Goal: Information Seeking & Learning: Check status

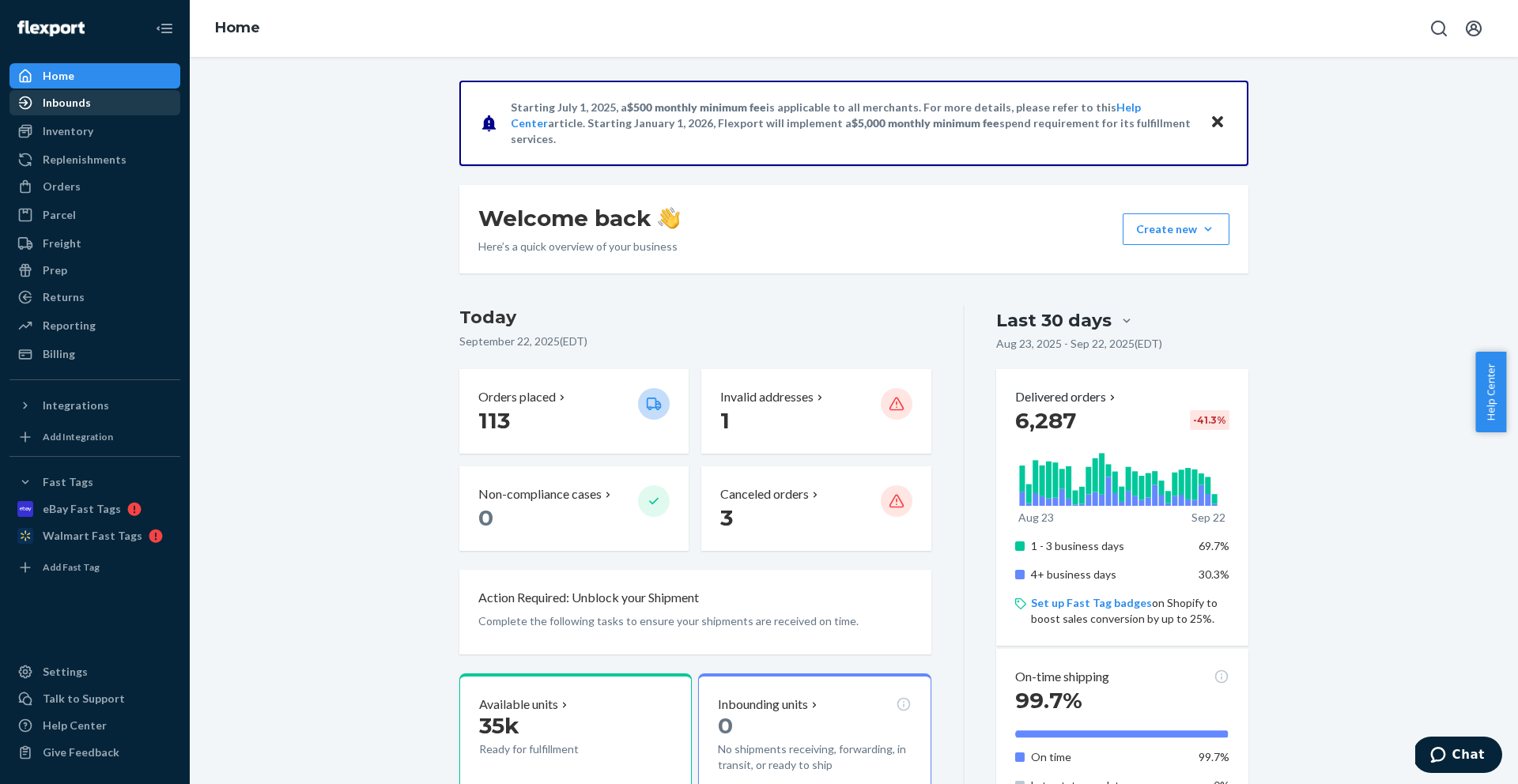
click at [63, 105] on div "Inbounds" at bounding box center [67, 103] width 49 height 16
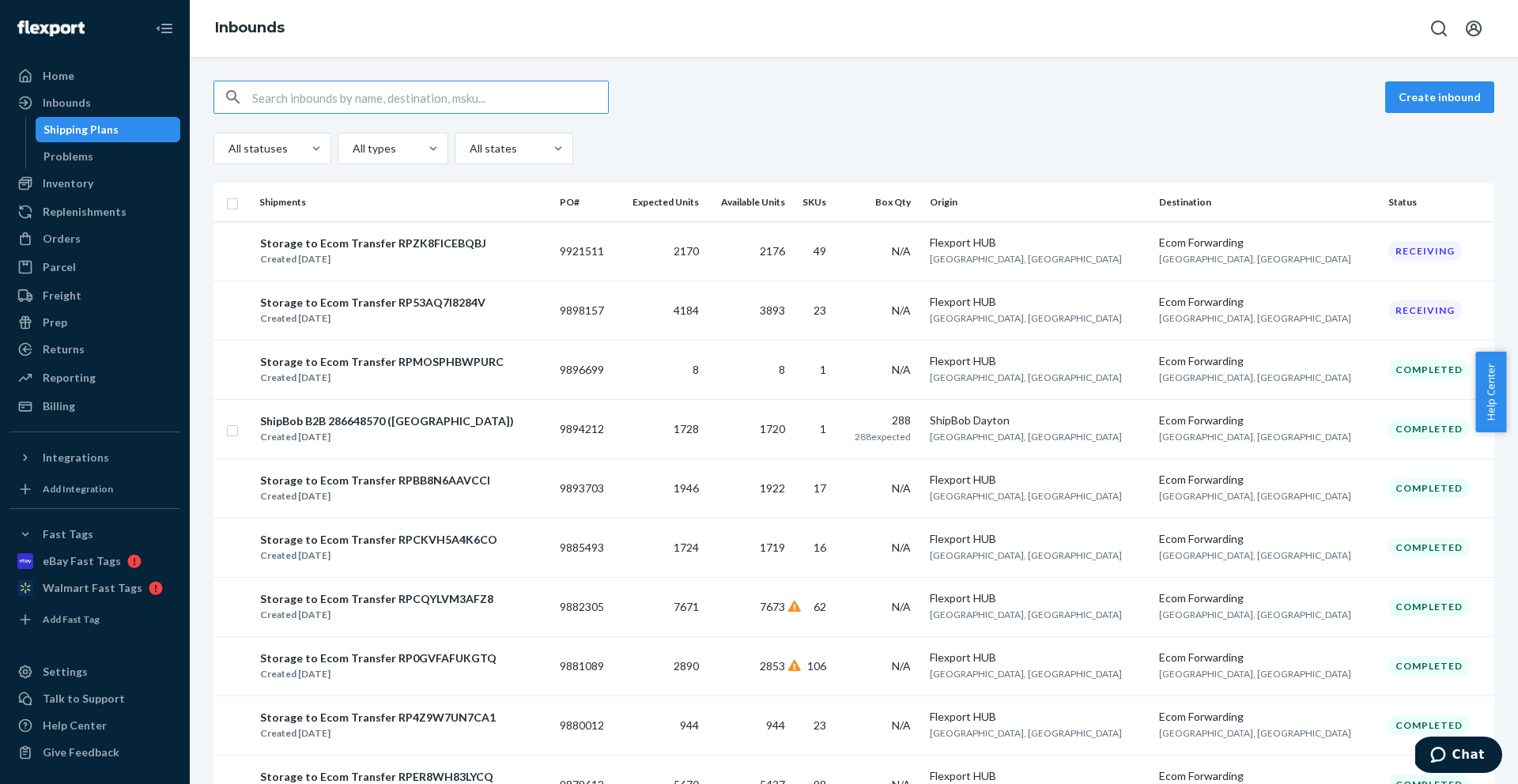
click at [293, 91] on input "text" at bounding box center [429, 97] width 356 height 32
click at [293, 91] on input "text" at bounding box center [429, 97] width 356 height 32
paste input "9921511"
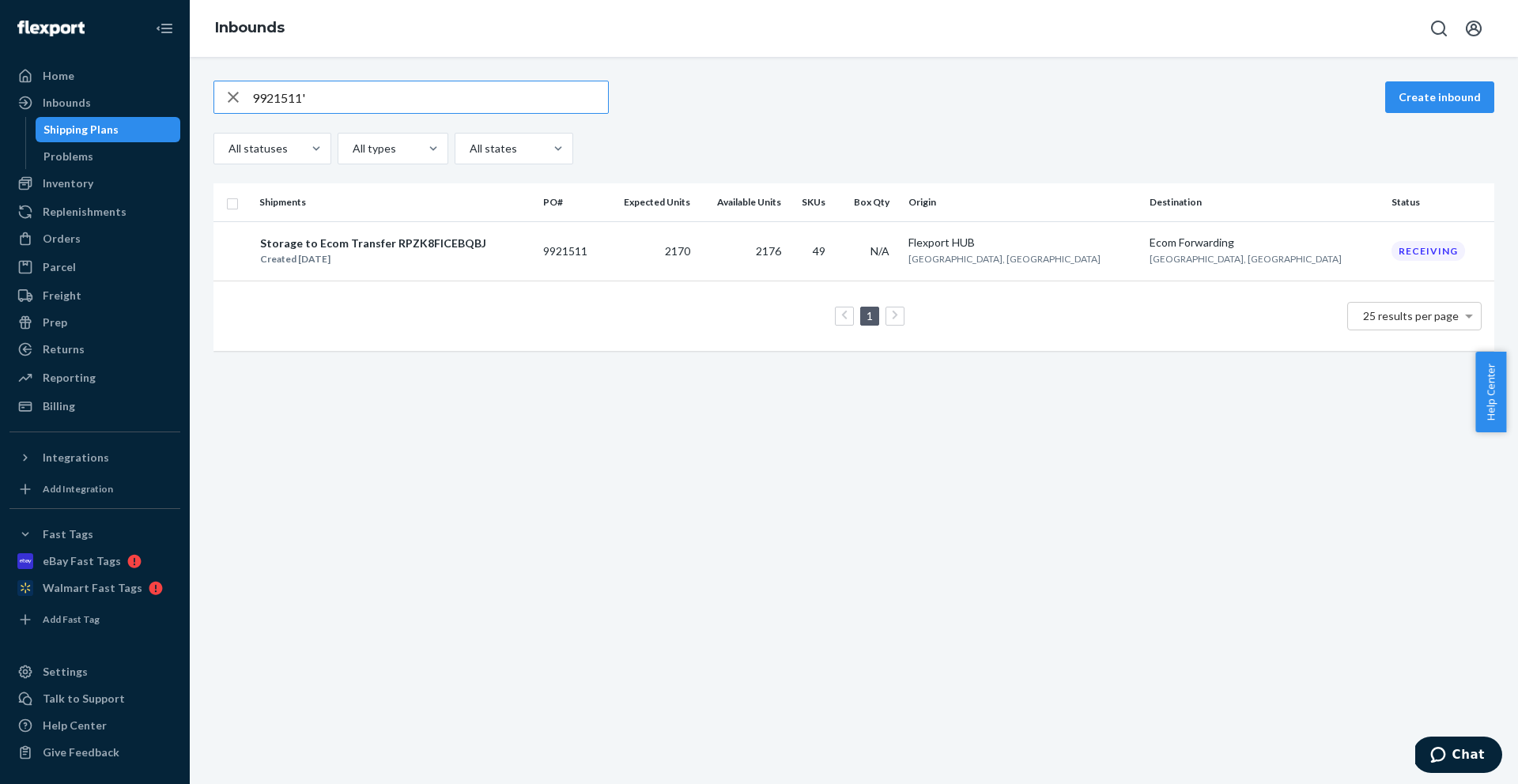
click at [426, 102] on input "9921511'" at bounding box center [429, 97] width 356 height 32
paste input "894212"
click at [459, 107] on input "9894212" at bounding box center [429, 97] width 356 height 32
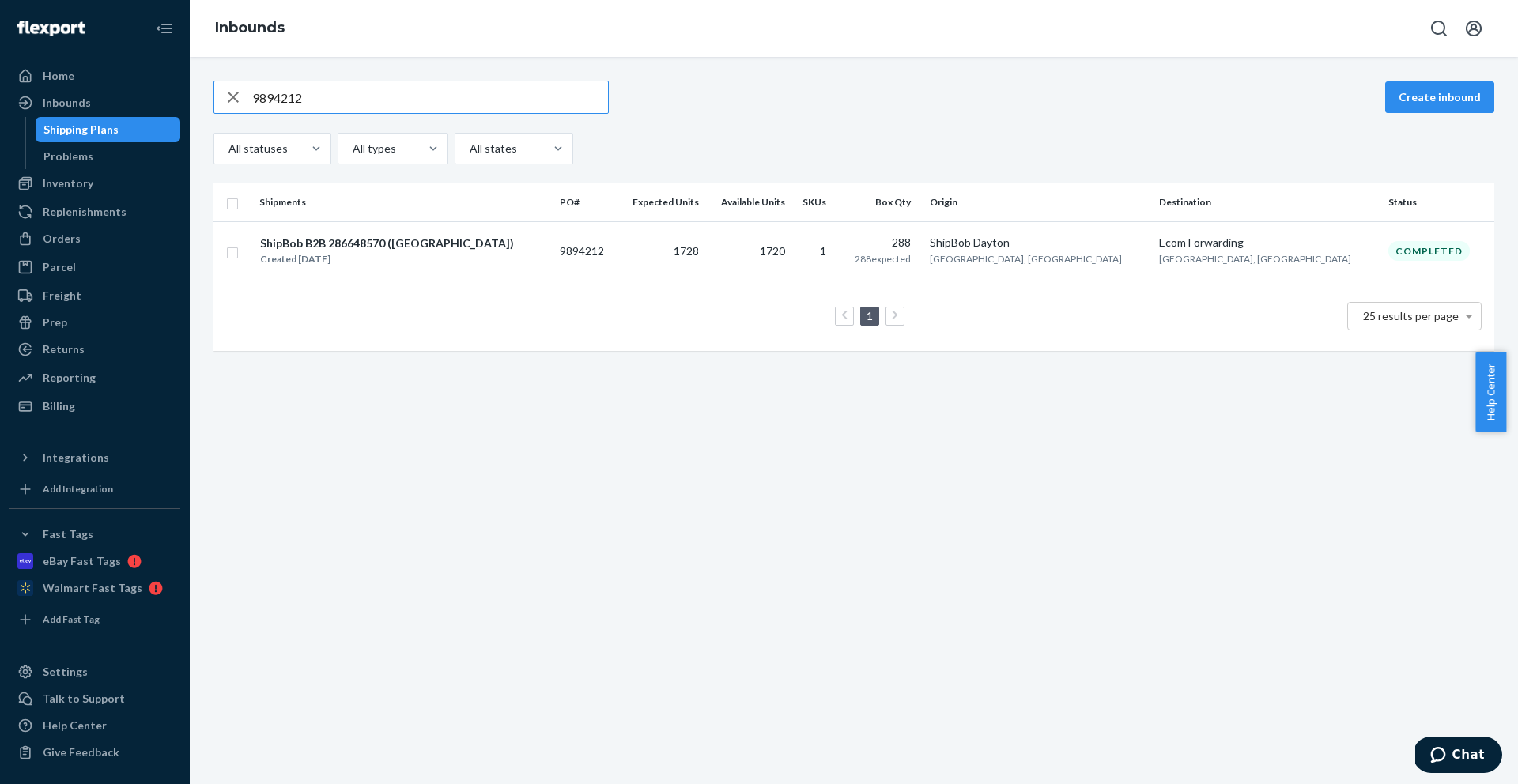
click at [459, 107] on input "9894212" at bounding box center [429, 97] width 356 height 32
paste input "79471"
click at [441, 90] on input "9879471" at bounding box center [429, 97] width 356 height 32
paste input "612"
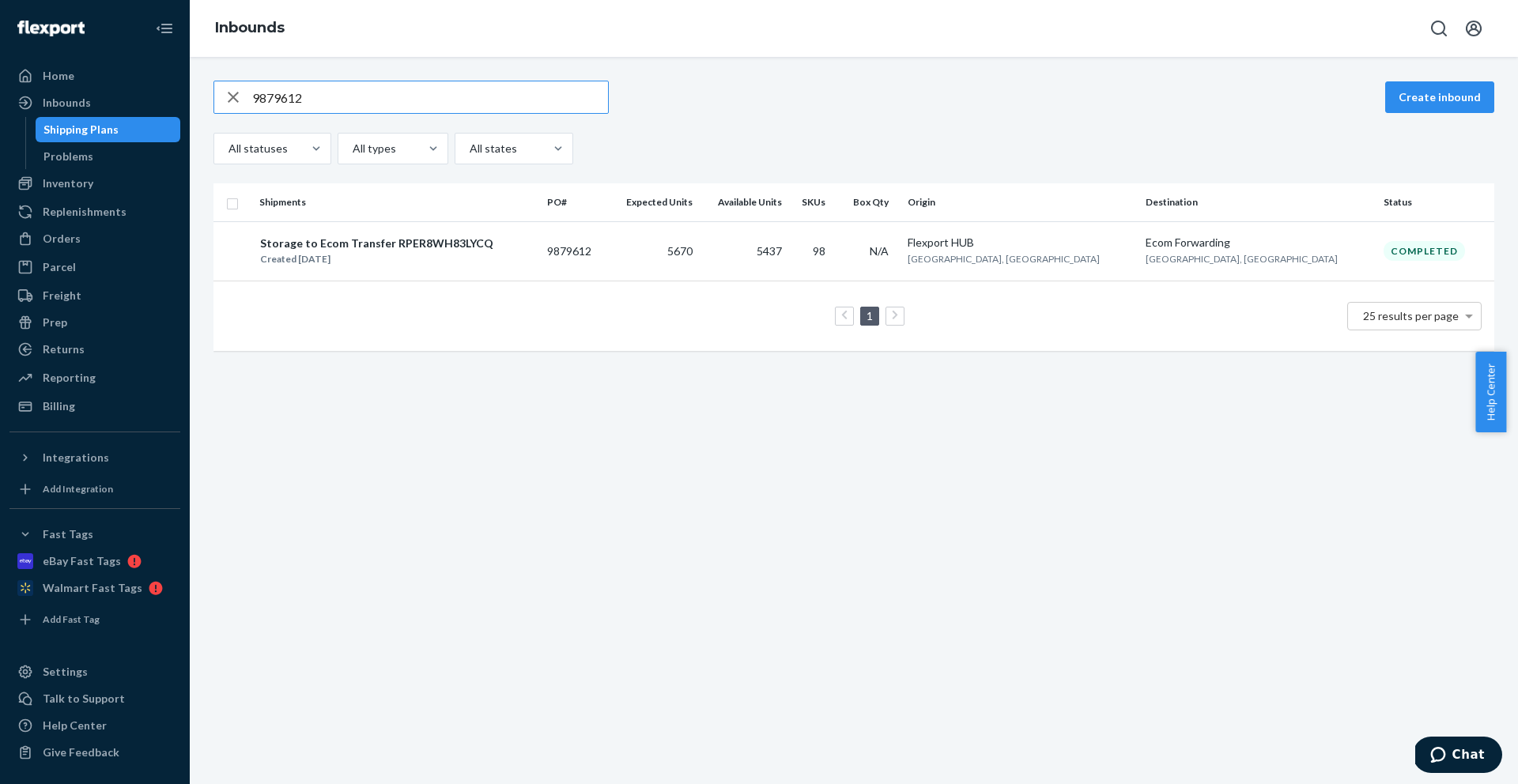
click at [401, 104] on input "9879612" at bounding box center [429, 97] width 356 height 32
paste input "81089"
click at [570, 96] on input "9881089" at bounding box center [429, 97] width 356 height 32
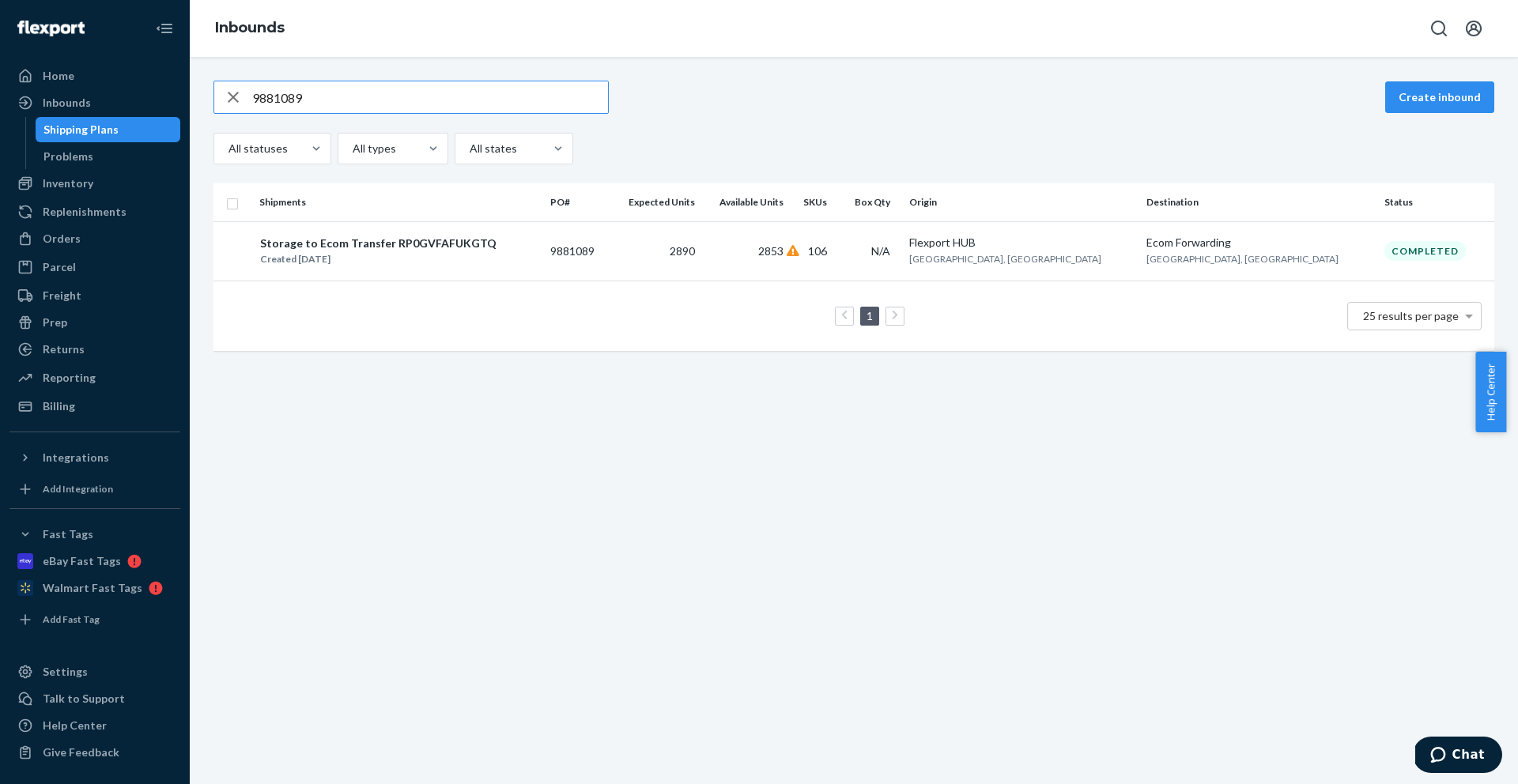
click at [570, 96] on input "9881089" at bounding box center [429, 97] width 356 height 32
click at [324, 114] on div "9881089 Create inbound All statuses All types All states" at bounding box center [854, 122] width 1281 height 84
click at [326, 111] on input "9881089" at bounding box center [429, 97] width 356 height 32
click at [328, 99] on input "9881089" at bounding box center [429, 97] width 356 height 32
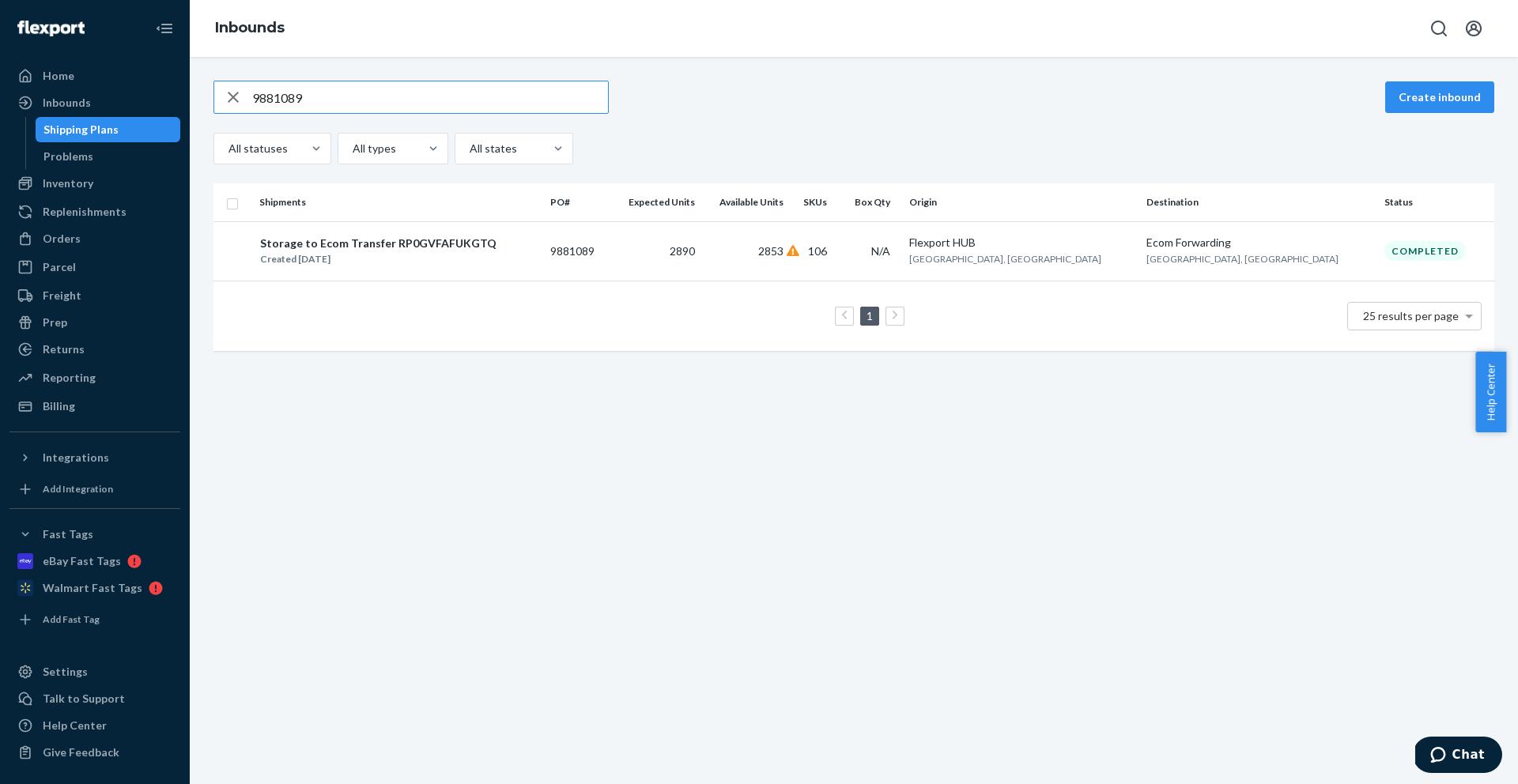
paste input "2305"
click at [367, 100] on input "9882305" at bounding box center [429, 97] width 356 height 32
paste input "98157"
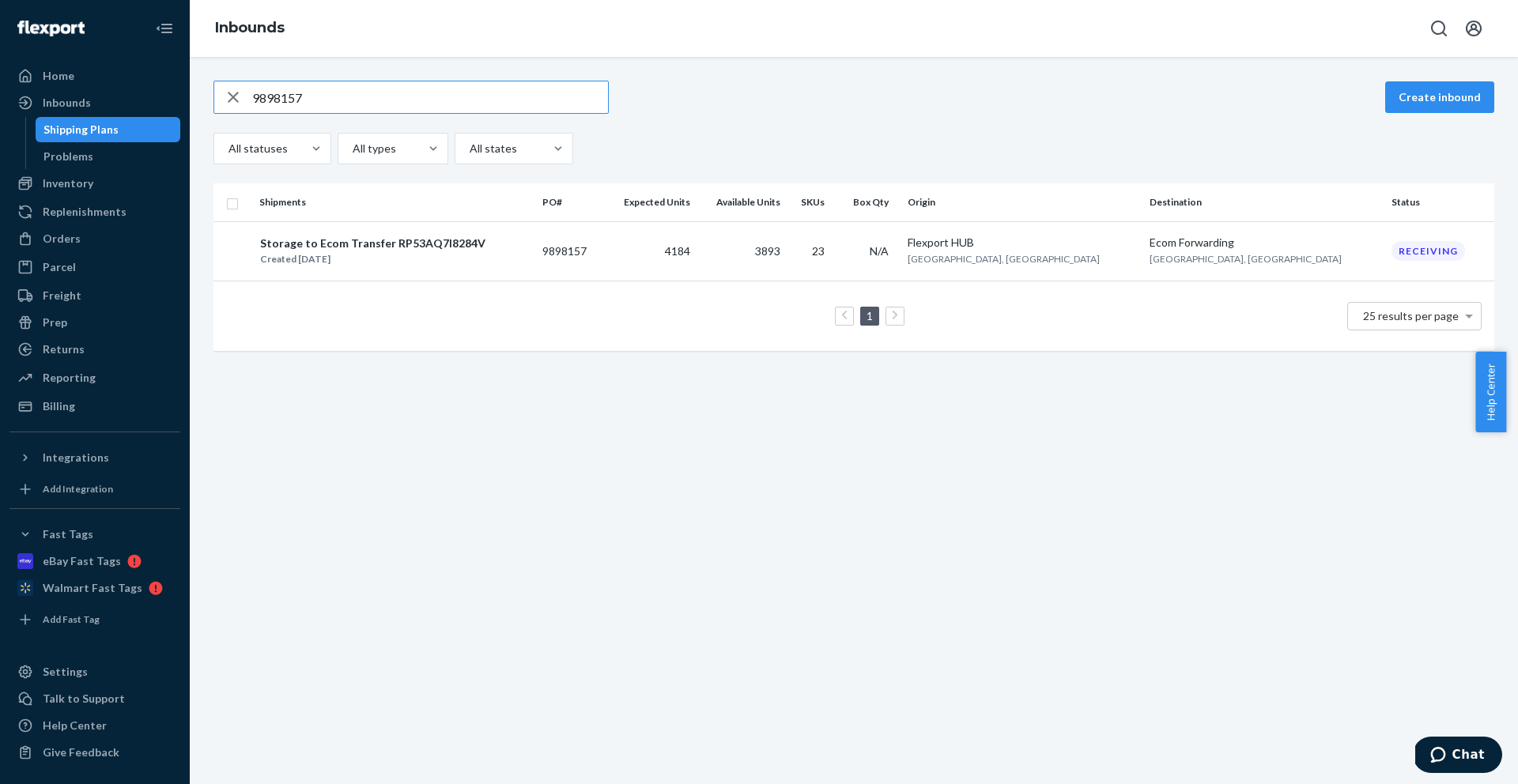
type input "9898157"
click at [62, 385] on div "Reporting" at bounding box center [69, 377] width 53 height 16
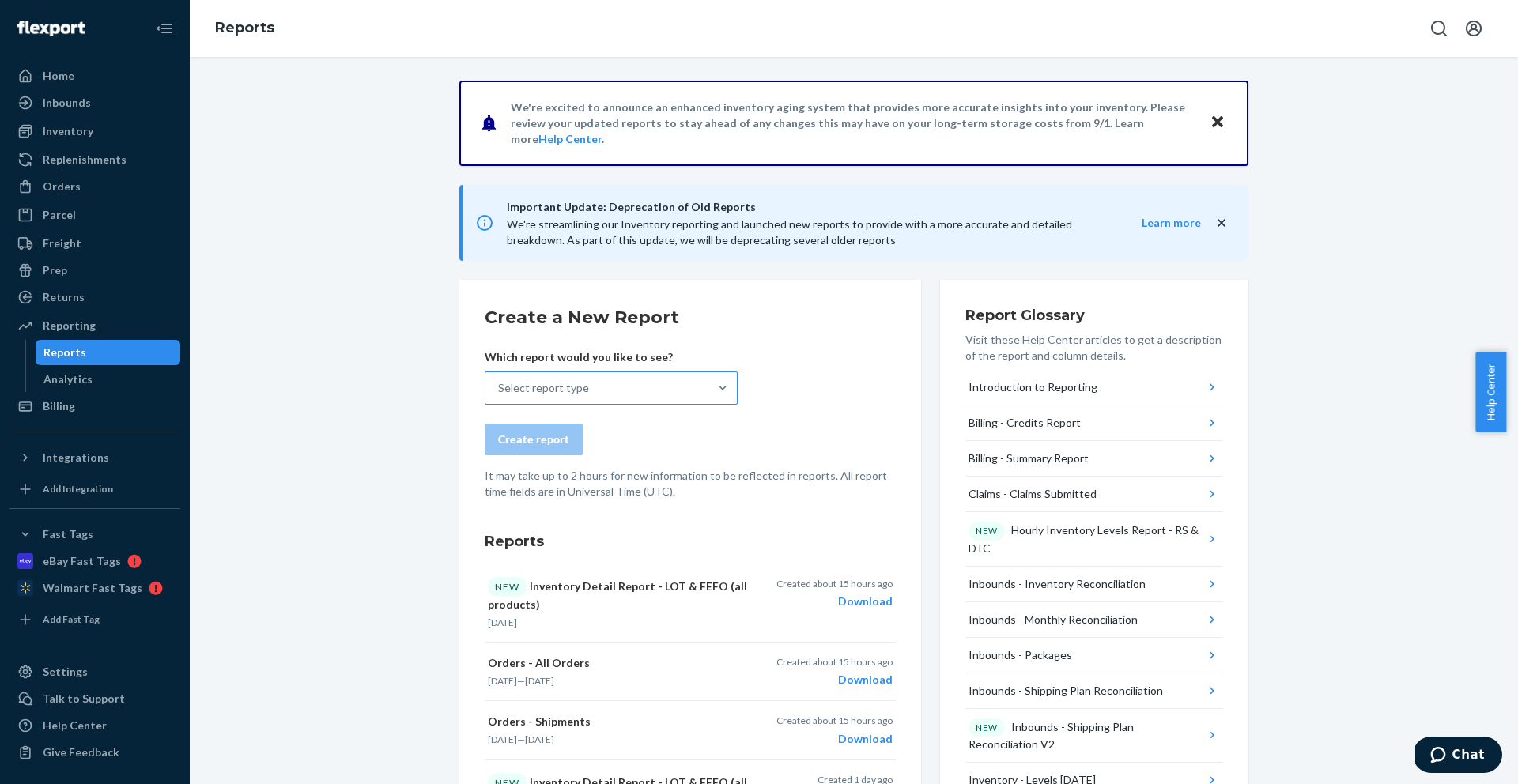
click at [583, 393] on div "Select report type" at bounding box center [597, 388] width 223 height 32
click at [499, 393] on input "Select report type" at bounding box center [499, 387] width 2 height 16
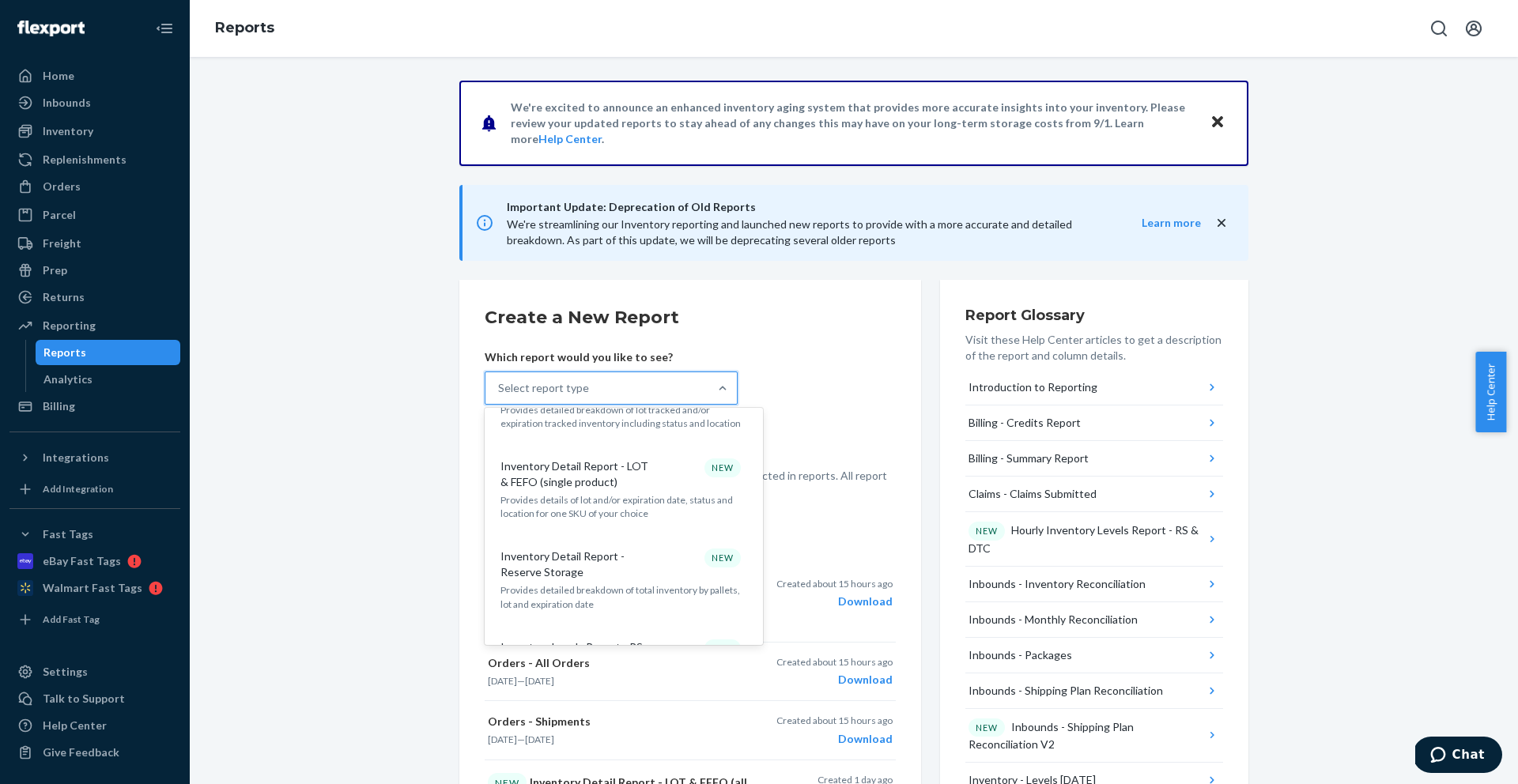
scroll to position [1020, 0]
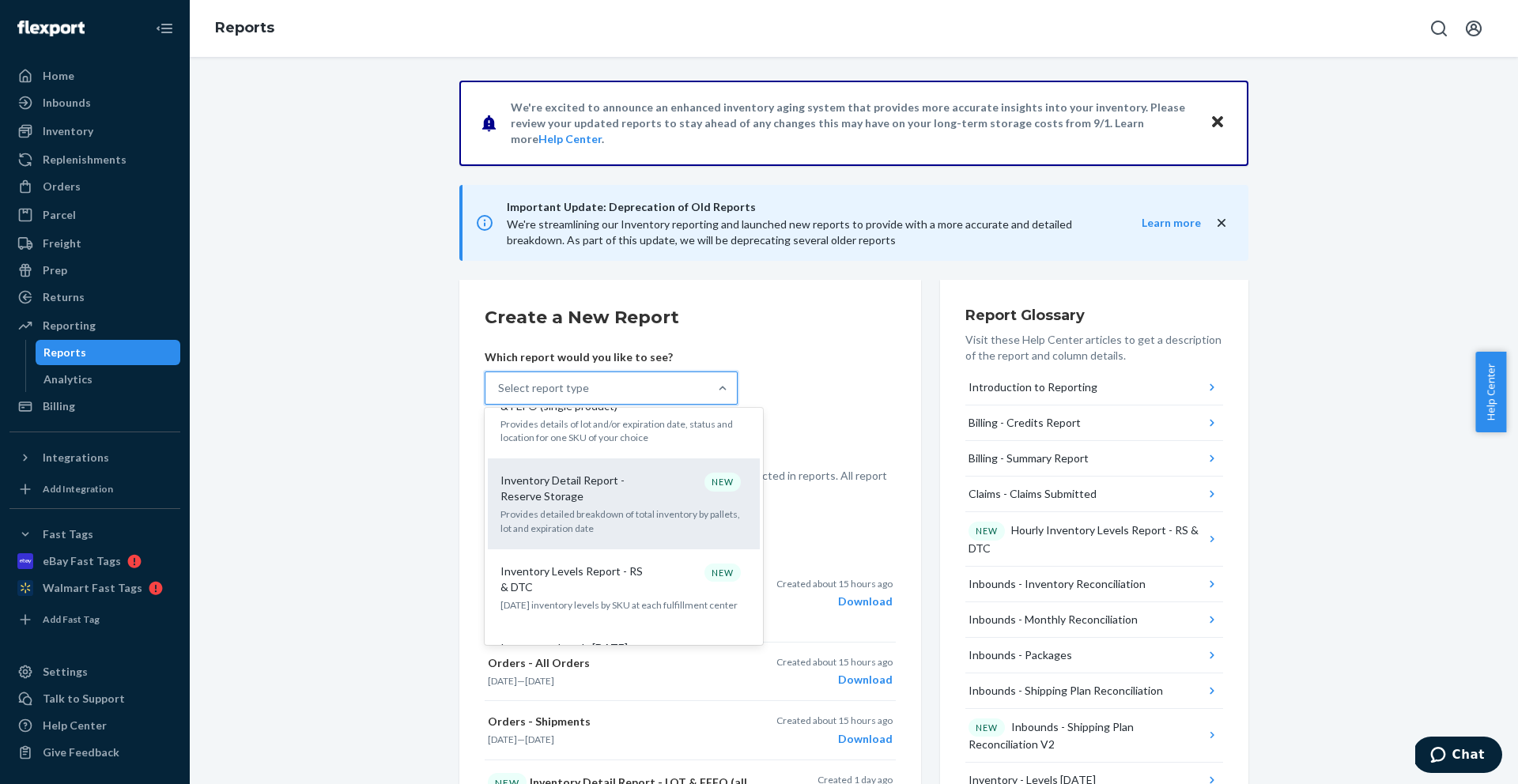
click at [607, 508] on p "Provides detailed breakdown of total inventory by pallets, lot and expiration d…" at bounding box center [624, 521] width 246 height 27
click at [499, 396] on input "option Inventory Detail Report - Reserve Storage focused, 15 of 34. 34 results …" at bounding box center [499, 387] width 2 height 16
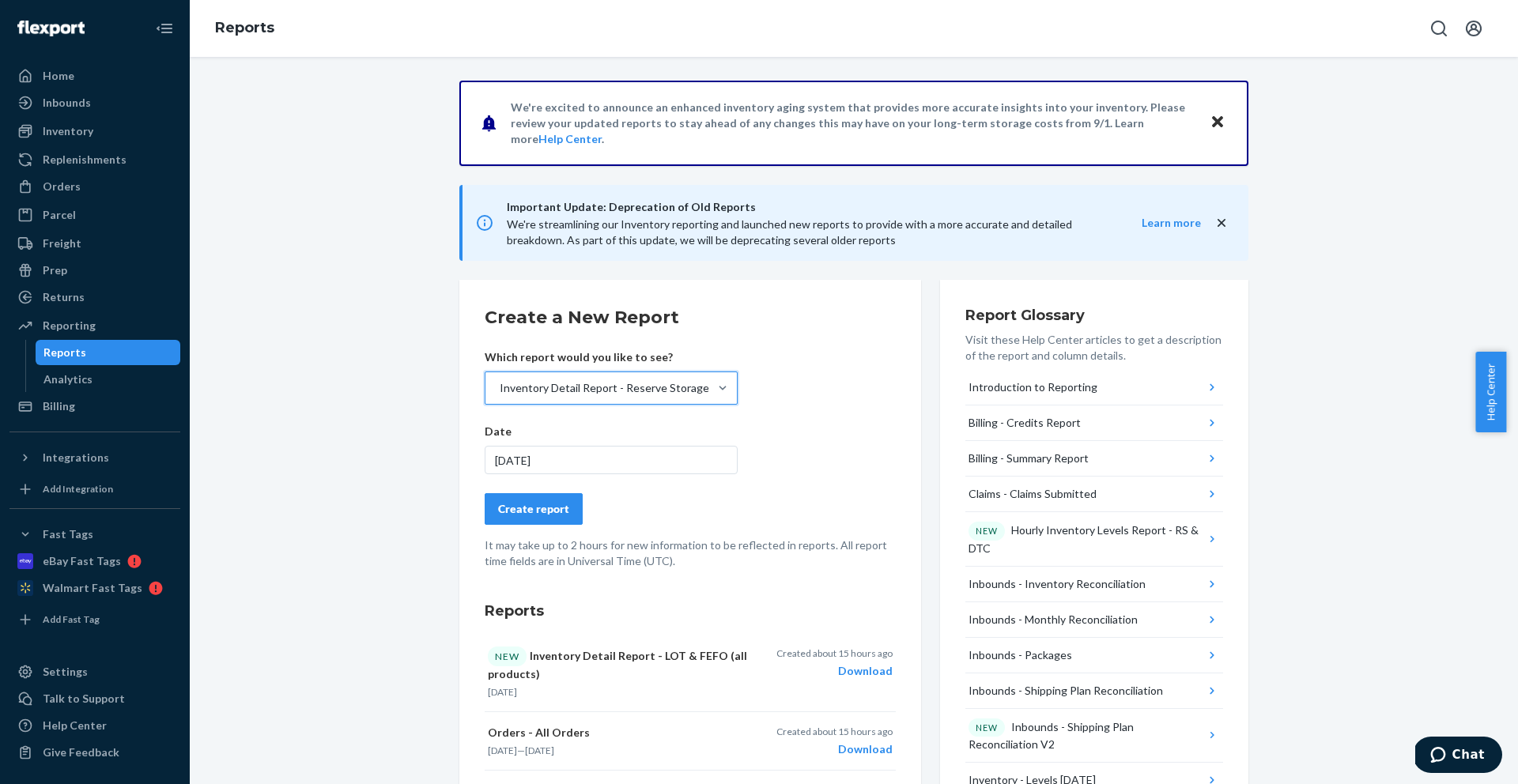
click at [562, 489] on form "Create a New Report Which report would you like to see? option Inventory Detail…" at bounding box center [690, 437] width 411 height 264
click at [556, 505] on div "Create report" at bounding box center [534, 509] width 71 height 16
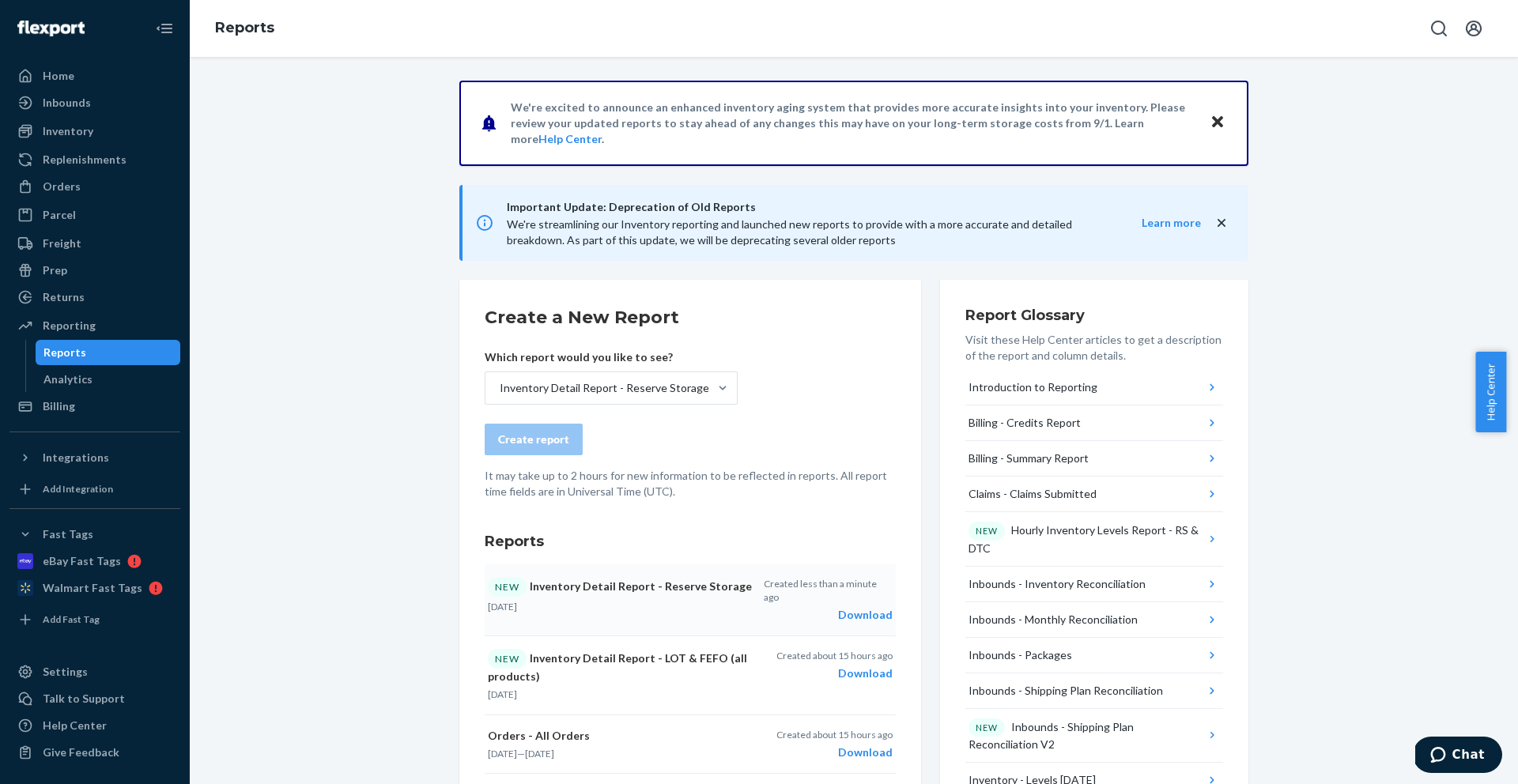
click at [852, 607] on div "Download" at bounding box center [828, 614] width 129 height 16
click at [60, 189] on div "Orders" at bounding box center [62, 186] width 38 height 16
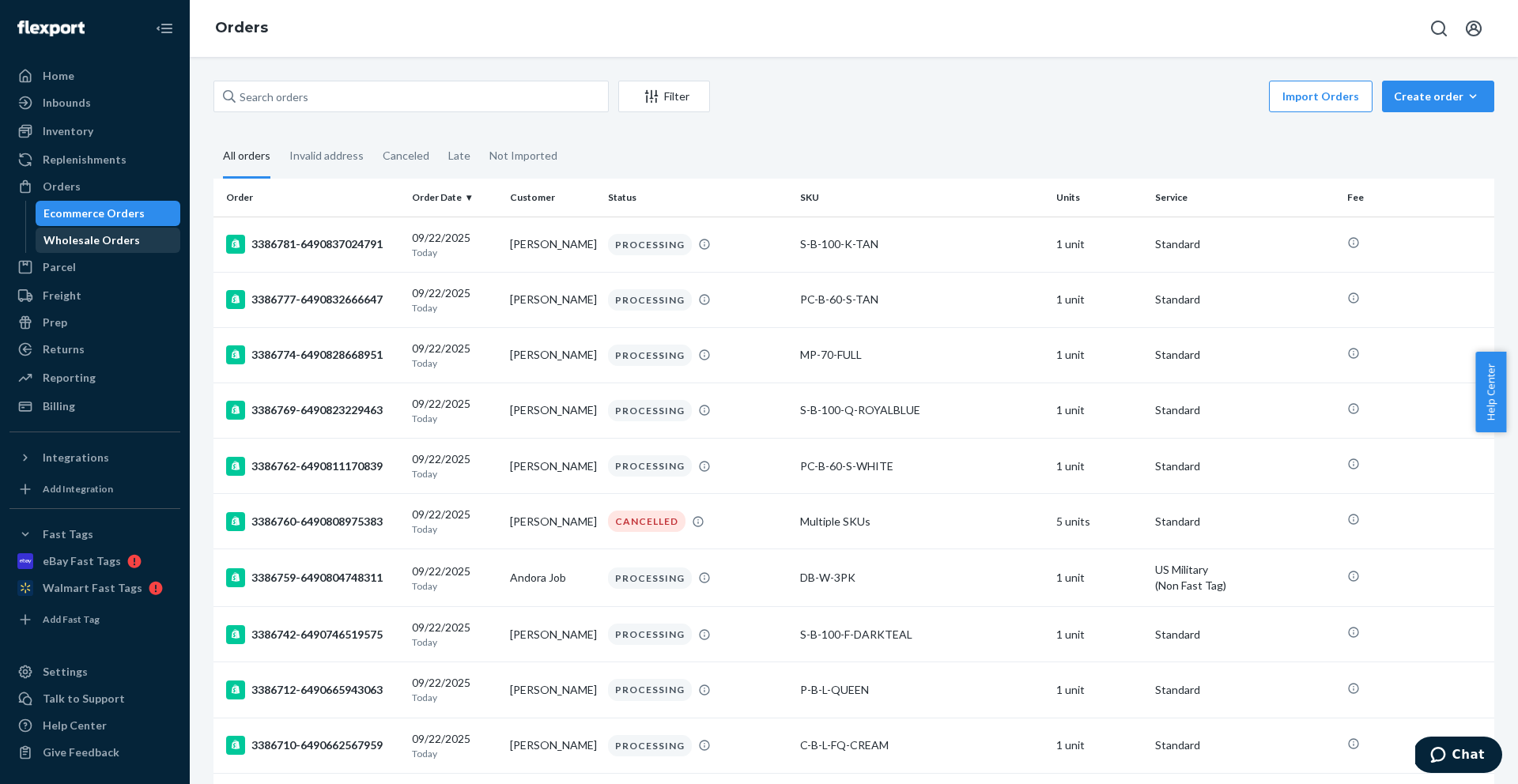
click at [74, 235] on div "Wholesale Orders" at bounding box center [91, 240] width 96 height 16
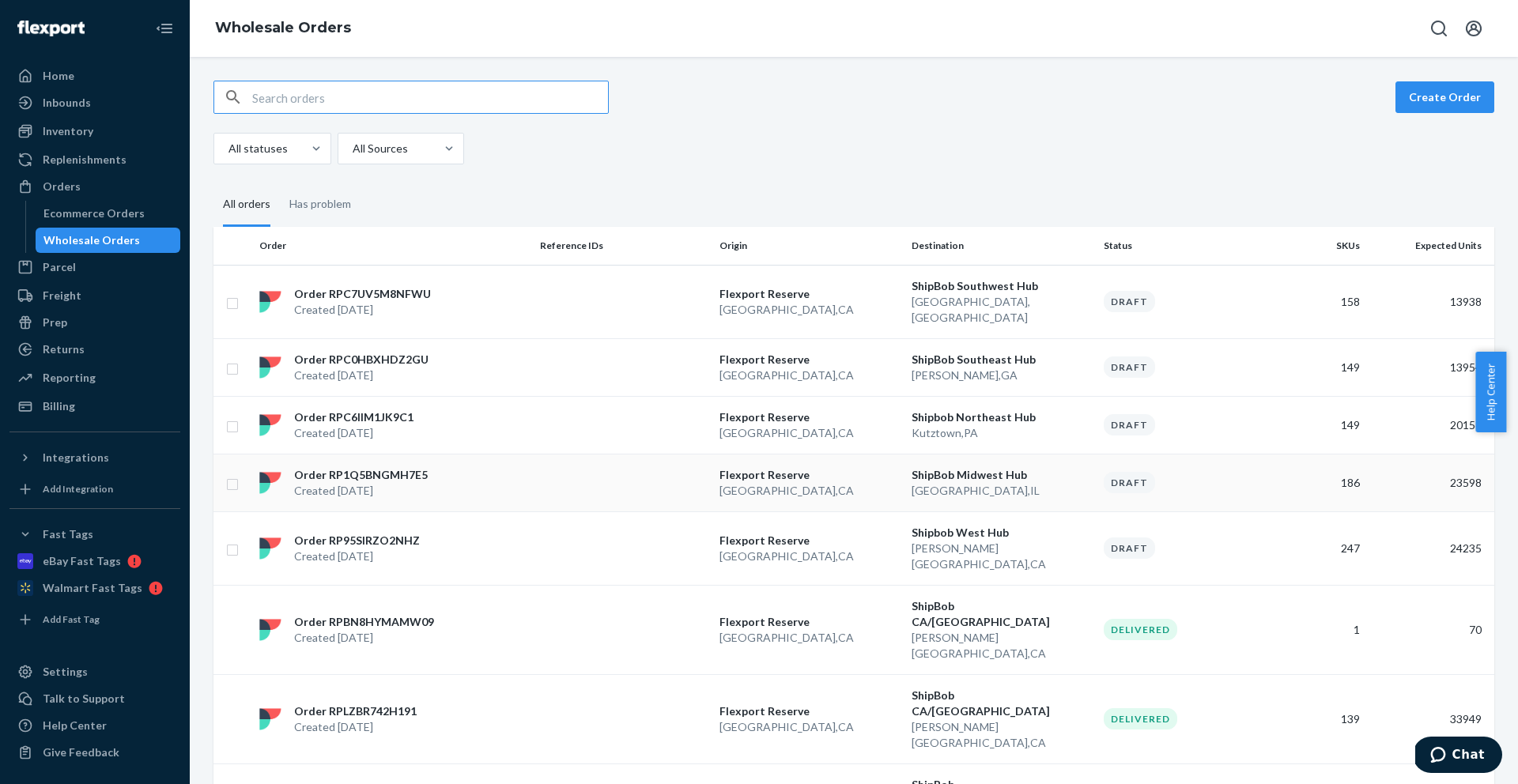
click at [644, 457] on td at bounding box center [624, 483] width 179 height 58
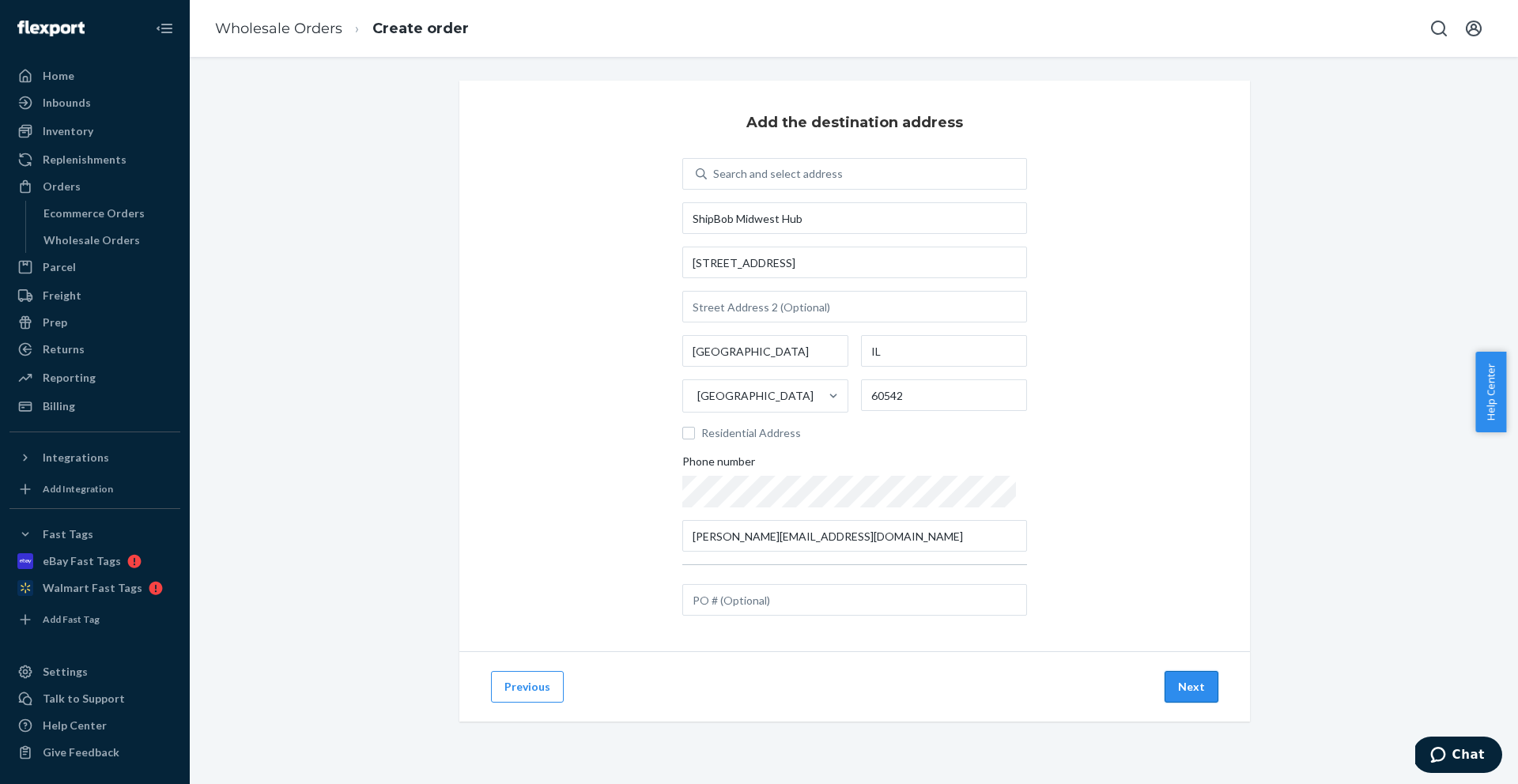
click at [1184, 682] on button "Next" at bounding box center [1191, 687] width 54 height 32
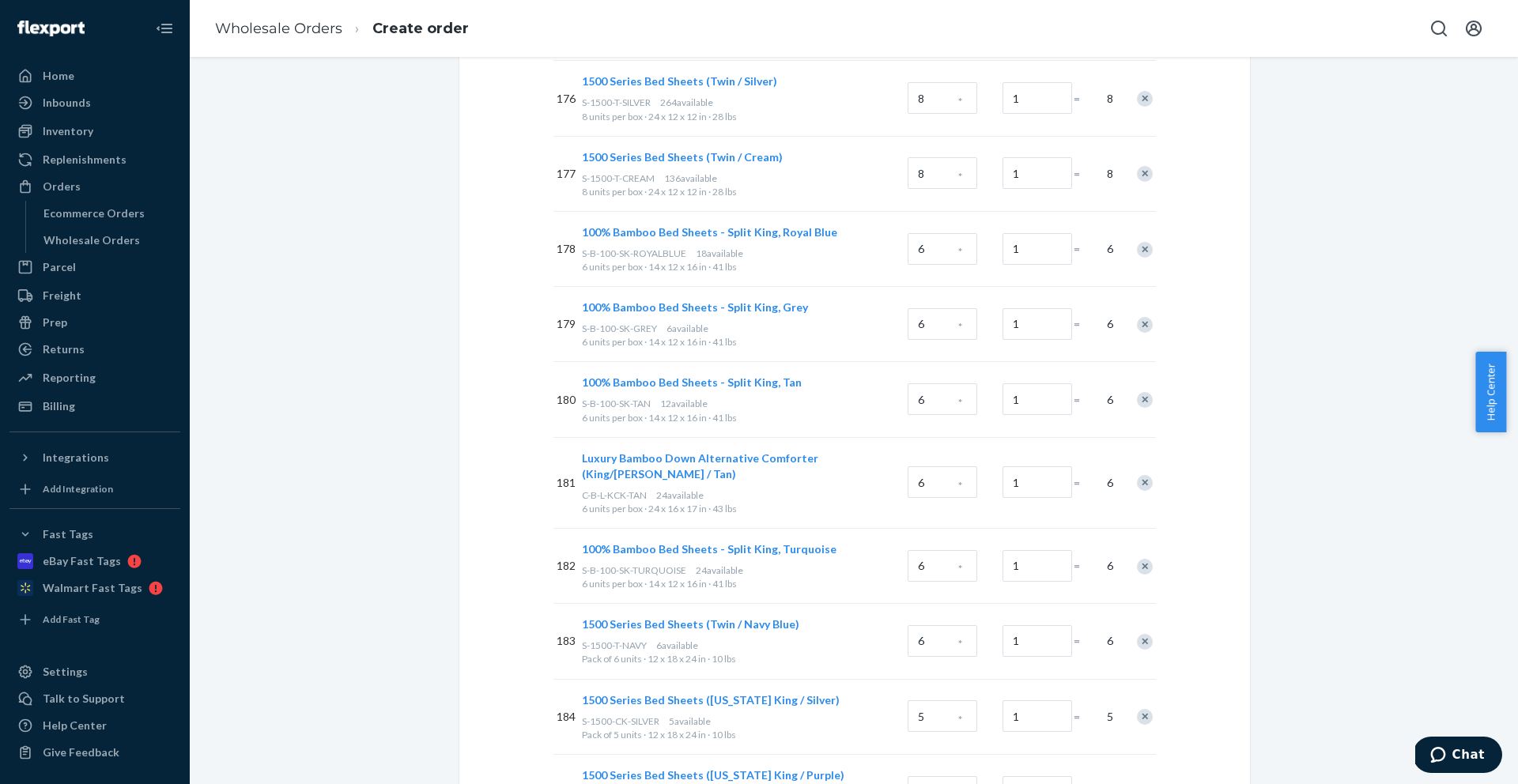
scroll to position [13870, 0]
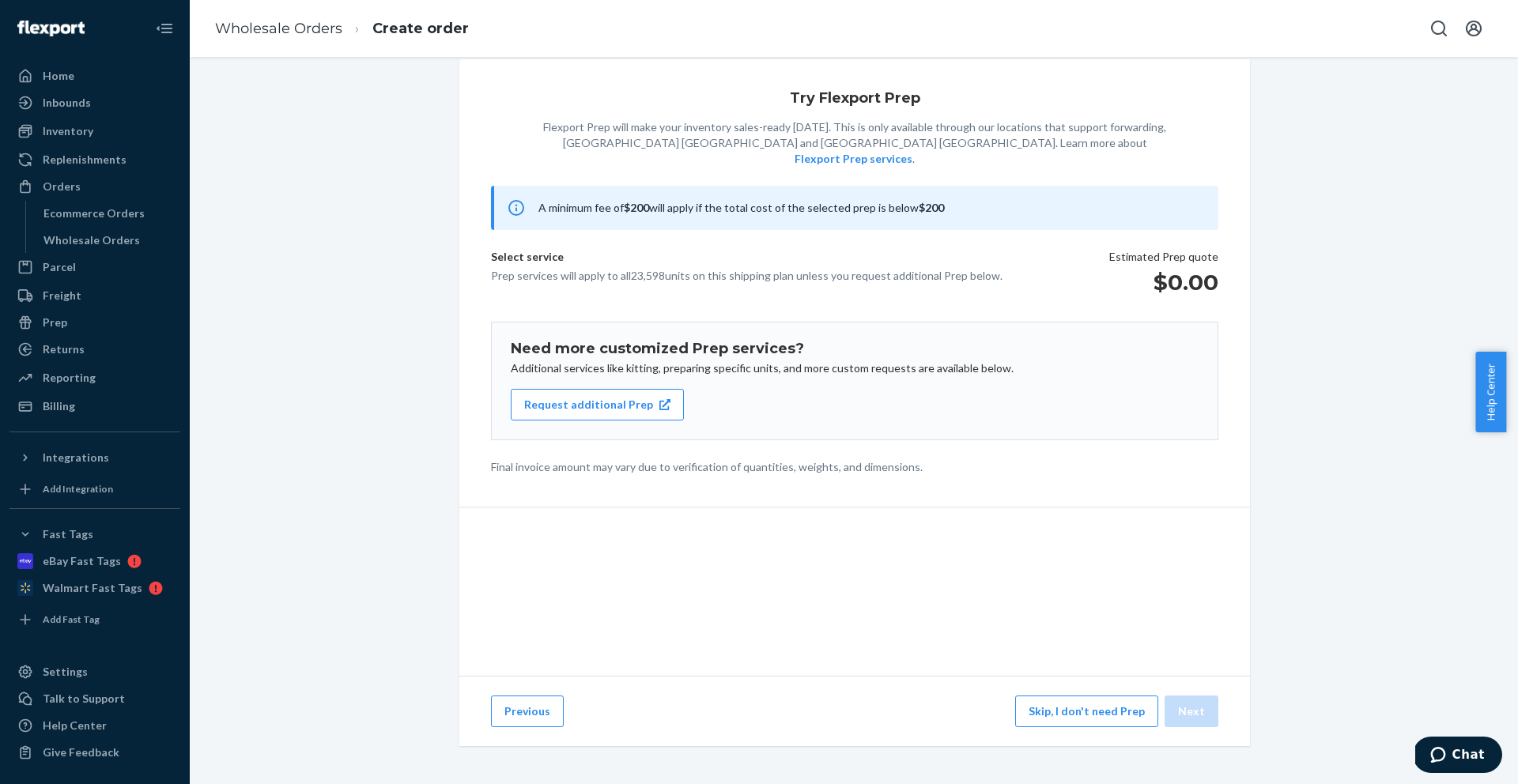
scroll to position [34, 0]
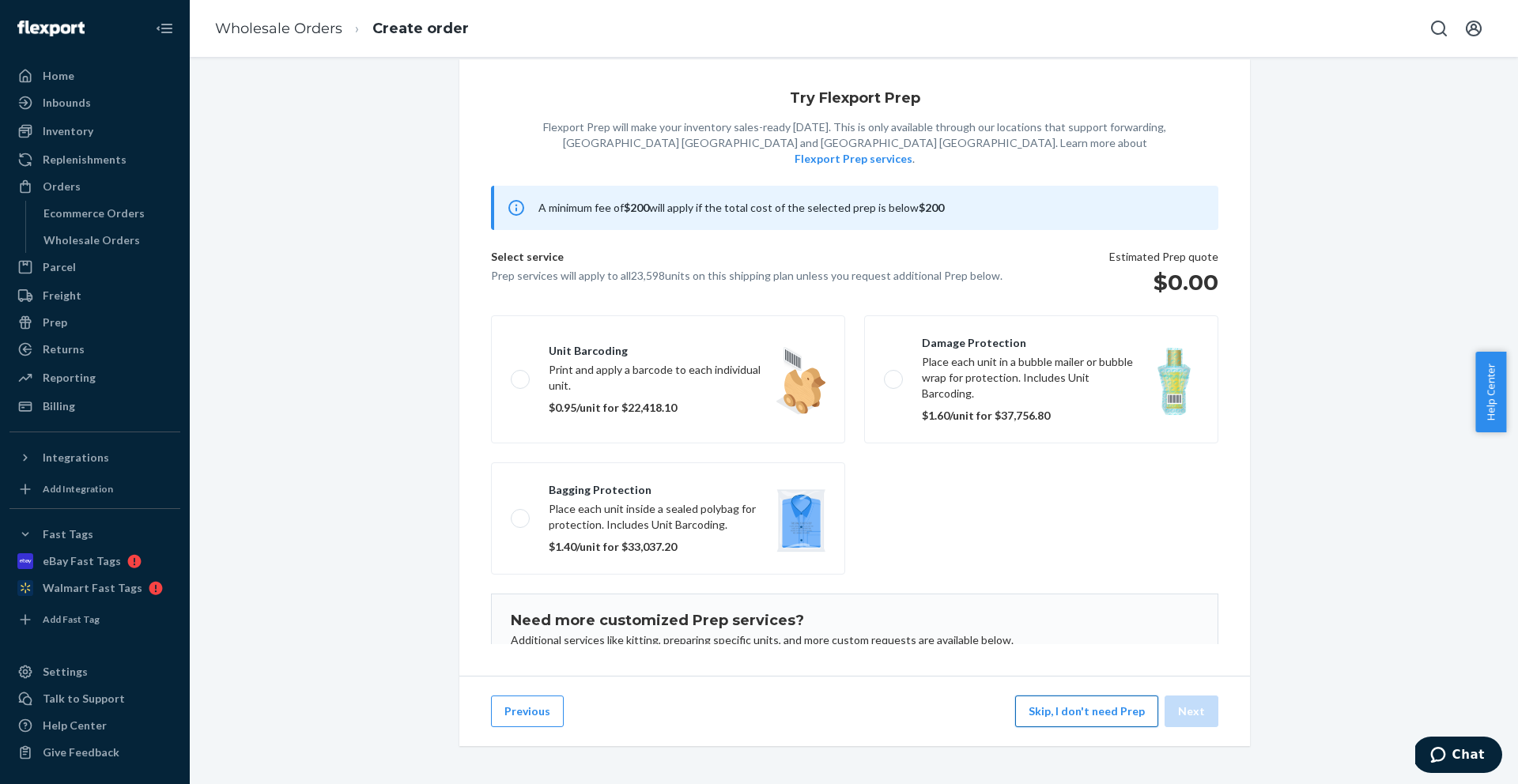
click at [1108, 708] on button "Skip, I don't need Prep" at bounding box center [1086, 711] width 143 height 32
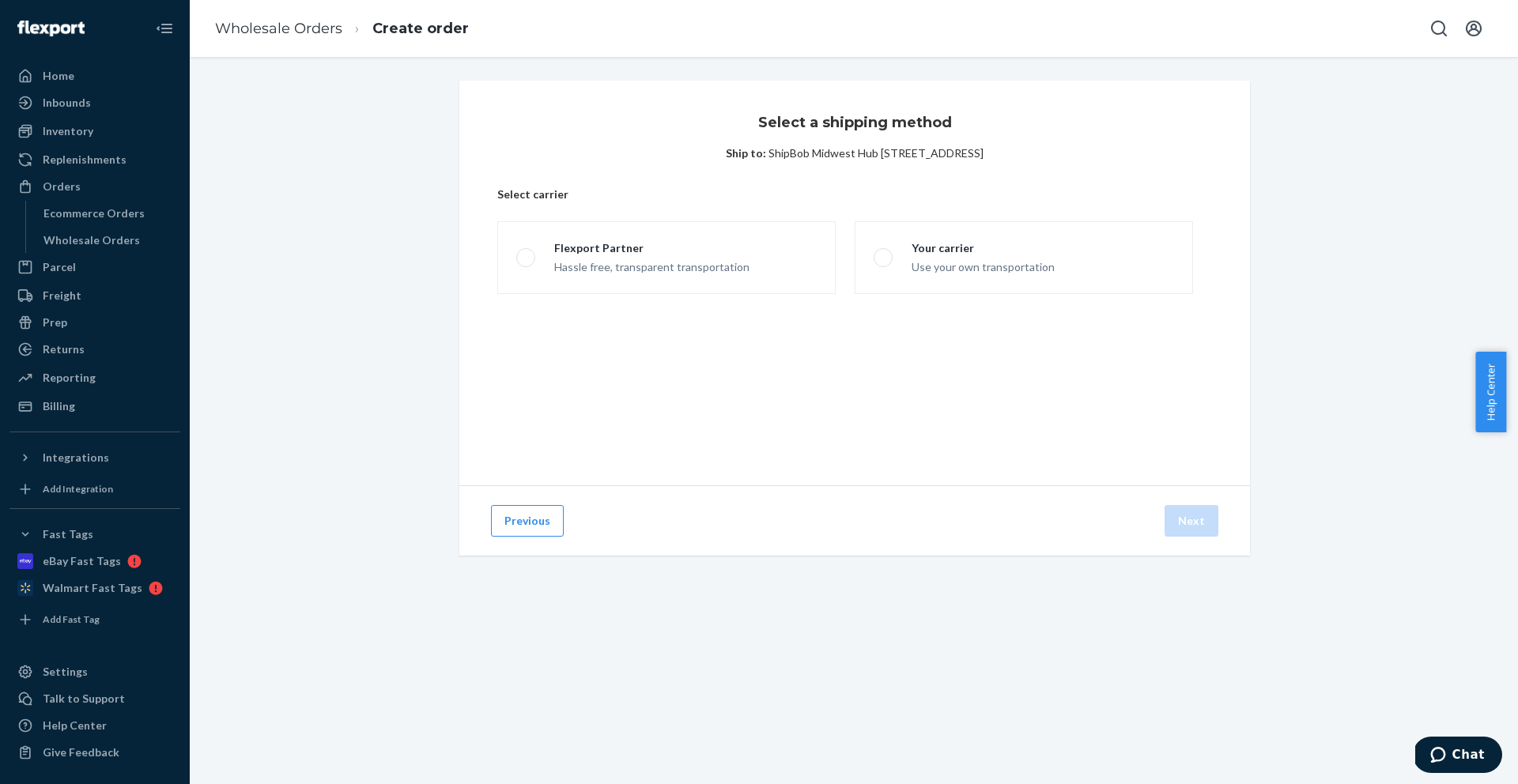
scroll to position [0, 0]
click at [674, 244] on div "Flexport Partner" at bounding box center [652, 247] width 195 height 16
click at [527, 253] on input "Flexport Partner Hassle free, transparent transportation" at bounding box center [521, 258] width 10 height 10
radio input "true"
